Goal: Share content

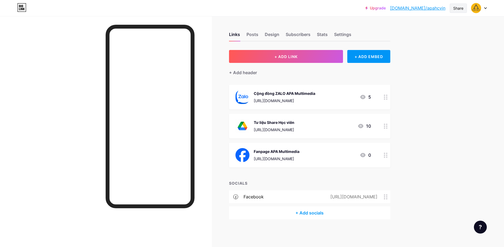
click at [459, 9] on div "Share" at bounding box center [458, 8] width 10 height 6
click at [416, 30] on div "Copy link" at bounding box center [413, 27] width 20 height 6
click at [456, 114] on div "Upgrade [DOMAIN_NAME]/apahcv... [DOMAIN_NAME]/apahcvin Share Switch accounts AP…" at bounding box center [252, 123] width 504 height 247
